Goal: Task Accomplishment & Management: Complete application form

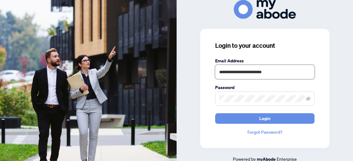
type input "**********"
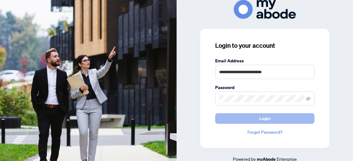
click at [263, 117] on span "Login" at bounding box center [264, 119] width 11 height 10
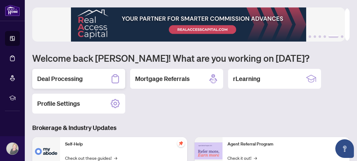
click at [65, 78] on h2 "Deal Processing" at bounding box center [60, 78] width 46 height 9
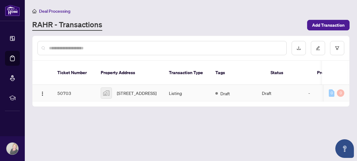
click at [64, 87] on td "50703" at bounding box center [73, 93] width 43 height 16
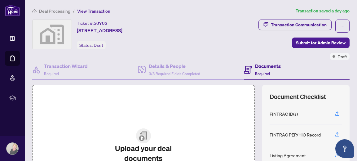
click at [203, 34] on div "Transaction Communication Submit for Admin Review Draft" at bounding box center [271, 40] width 158 height 40
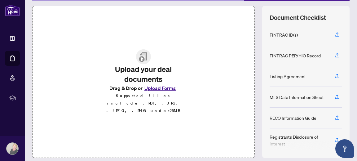
scroll to position [79, 0]
click at [298, 119] on div "RECO Information Guide" at bounding box center [293, 118] width 47 height 7
click at [335, 117] on icon "button" at bounding box center [338, 118] width 6 height 6
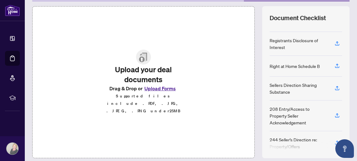
scroll to position [96, 0]
click at [160, 92] on button "Upload Forms" at bounding box center [160, 88] width 35 height 8
click at [220, 79] on div "Upload your deal documents Drag & Drop or Upload Forms Supported files include …" at bounding box center [143, 82] width 223 height 152
click at [159, 92] on button "Upload Forms" at bounding box center [160, 88] width 35 height 8
click at [156, 92] on button "Upload Forms" at bounding box center [160, 88] width 35 height 8
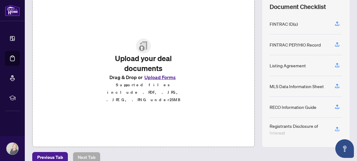
scroll to position [0, 0]
click at [336, 108] on icon "button" at bounding box center [337, 106] width 2 height 3
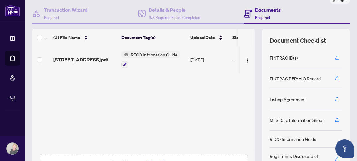
scroll to position [57, 0]
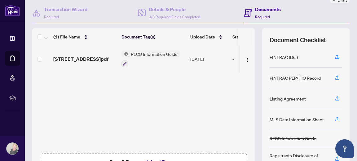
click at [327, 98] on div "Listing Agreement" at bounding box center [306, 98] width 73 height 21
click at [271, 98] on div "Listing Agreement" at bounding box center [288, 98] width 36 height 7
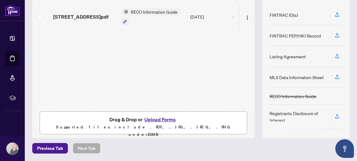
scroll to position [99, 0]
click at [162, 120] on button "Upload Forms" at bounding box center [160, 120] width 35 height 8
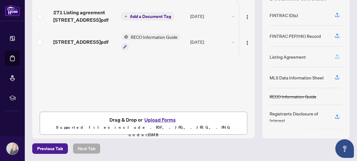
click at [336, 56] on icon "button" at bounding box center [337, 55] width 2 height 3
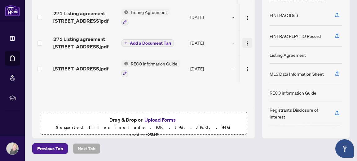
click at [245, 42] on img "button" at bounding box center [247, 43] width 5 height 5
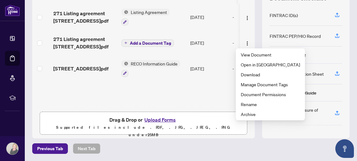
click at [240, 33] on td at bounding box center [247, 42] width 15 height 25
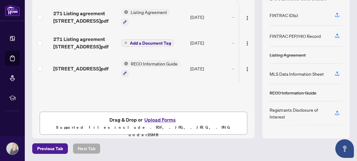
click at [165, 120] on button "Upload Forms" at bounding box center [160, 120] width 35 height 8
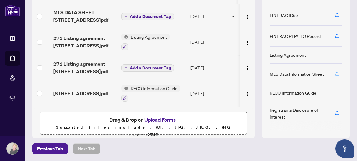
click at [335, 73] on icon "button" at bounding box center [338, 74] width 6 height 6
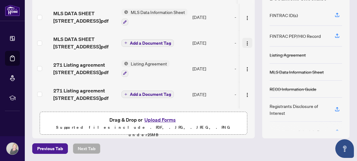
click at [245, 42] on img "button" at bounding box center [247, 43] width 5 height 5
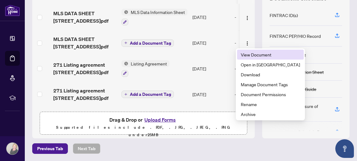
click at [250, 55] on span "View Document" at bounding box center [270, 54] width 59 height 7
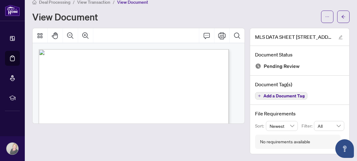
click at [212, 12] on div "View Document" at bounding box center [174, 17] width 285 height 10
click at [204, 13] on div "View Document" at bounding box center [174, 17] width 285 height 10
click at [325, 16] on icon "ellipsis" at bounding box center [327, 17] width 4 height 4
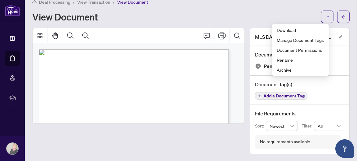
click at [280, 16] on div "View Document" at bounding box center [174, 17] width 285 height 10
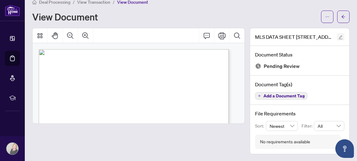
click at [339, 36] on icon "edit" at bounding box center [341, 37] width 4 height 4
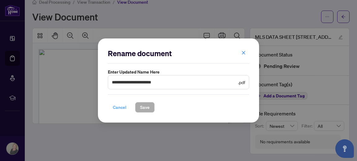
click at [122, 107] on span "Cancel" at bounding box center [120, 107] width 14 height 10
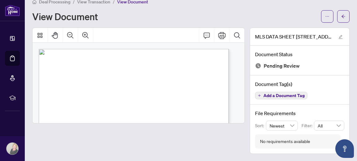
scroll to position [9, 0]
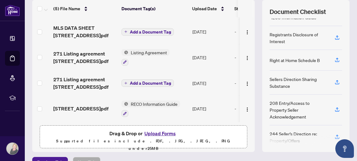
scroll to position [86, 0]
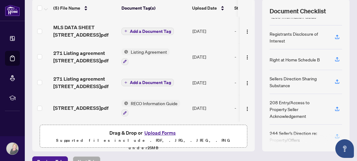
click at [335, 133] on icon "button" at bounding box center [338, 136] width 6 height 6
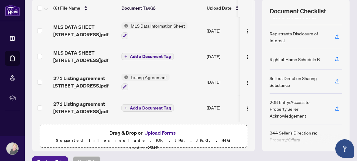
scroll to position [85, 0]
click at [335, 106] on icon "button" at bounding box center [338, 109] width 6 height 6
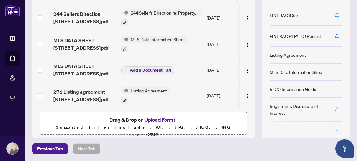
scroll to position [0, 0]
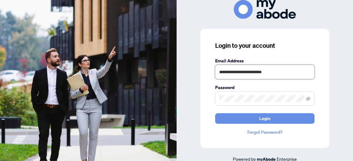
type input "**********"
click at [264, 118] on button "Login" at bounding box center [264, 118] width 99 height 11
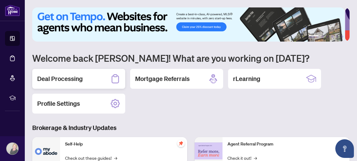
click at [77, 77] on h2 "Deal Processing" at bounding box center [60, 78] width 46 height 9
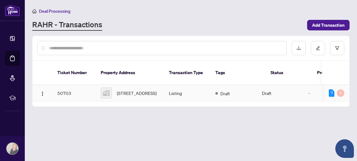
click at [62, 87] on td "50703" at bounding box center [73, 93] width 43 height 16
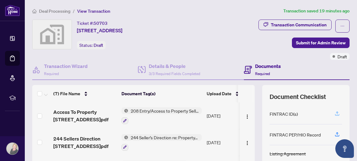
click at [336, 114] on icon "button" at bounding box center [337, 112] width 2 height 3
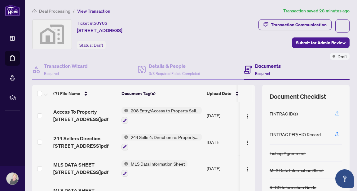
click at [335, 113] on icon "button" at bounding box center [338, 114] width 6 height 6
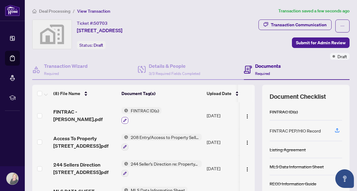
click at [125, 120] on icon "button" at bounding box center [124, 120] width 3 height 3
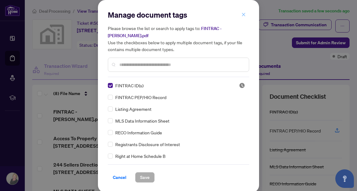
click at [242, 14] on icon "close" at bounding box center [244, 14] width 4 height 4
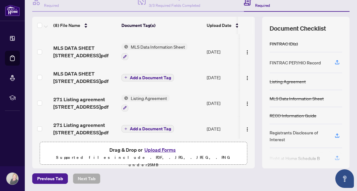
scroll to position [75, 0]
click at [289, 44] on div "FINTRAC ID(s)" at bounding box center [284, 43] width 28 height 7
click at [321, 43] on div "FINTRAC ID(s)" at bounding box center [306, 43] width 73 height 17
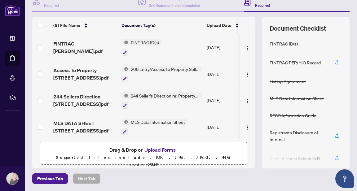
scroll to position [0, 0]
click at [150, 42] on span "FINTRAC ID(s)" at bounding box center [144, 42] width 33 height 7
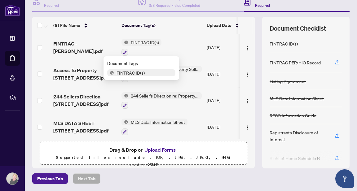
click at [150, 42] on span "FINTRAC ID(s)" at bounding box center [144, 42] width 33 height 7
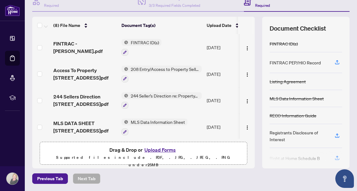
click at [173, 35] on td "FINTRAC ID(s)" at bounding box center [161, 47] width 85 height 27
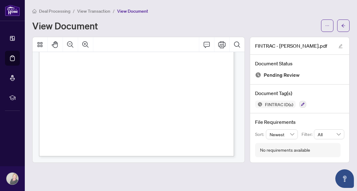
scroll to position [936, 0]
click at [254, 18] on div "Deal Processing / View Transaction / View Document View Document" at bounding box center [191, 19] width 318 height 25
click at [105, 11] on span "View Transaction" at bounding box center [93, 11] width 33 height 6
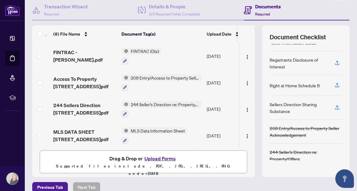
scroll to position [82, 0]
click at [336, 86] on icon "button" at bounding box center [337, 84] width 2 height 3
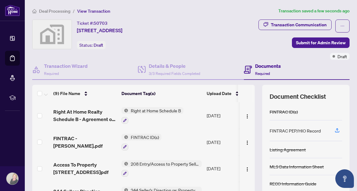
scroll to position [0, 0]
click at [96, 12] on span "View Transaction" at bounding box center [93, 11] width 33 height 6
click at [129, 8] on ol "Deal Processing / View Transaction" at bounding box center [156, 10] width 249 height 7
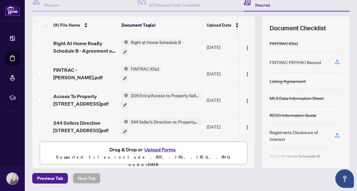
scroll to position [68, 0]
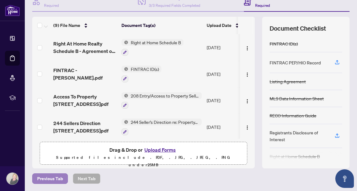
click at [47, 161] on span "Previous Tab" at bounding box center [50, 179] width 26 height 10
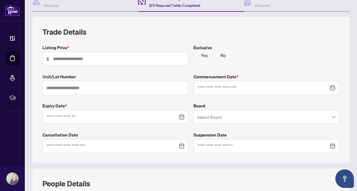
type input "**********"
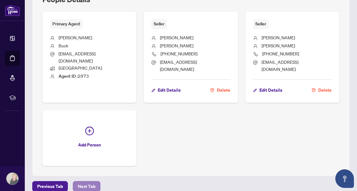
click at [88, 161] on span "Next Tab" at bounding box center [87, 187] width 18 height 10
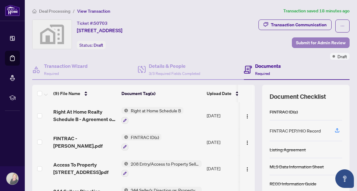
click at [318, 42] on span "Submit for Admin Review" at bounding box center [321, 43] width 50 height 10
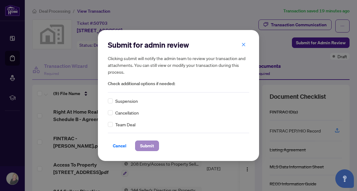
click at [149, 145] on span "Submit" at bounding box center [147, 146] width 14 height 10
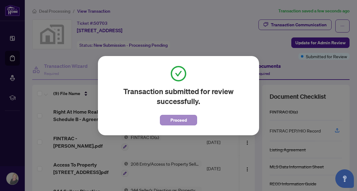
click at [177, 119] on span "Proceed" at bounding box center [179, 120] width 16 height 10
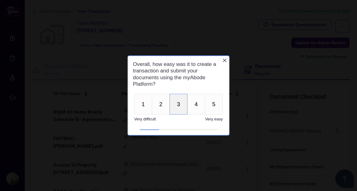
click at [181, 106] on button "3" at bounding box center [179, 104] width 18 height 21
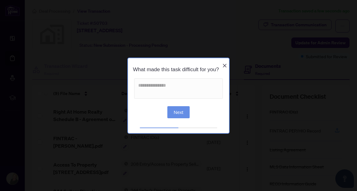
click at [178, 115] on button "Next" at bounding box center [179, 112] width 23 height 12
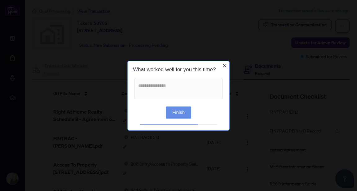
click at [178, 115] on button "Finish" at bounding box center [178, 112] width 25 height 12
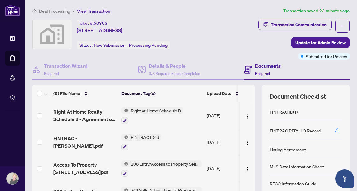
click at [240, 32] on div "Transaction Communication Update for Admin Review Submitted for Review" at bounding box center [283, 40] width 134 height 40
